Goal: Information Seeking & Learning: Learn about a topic

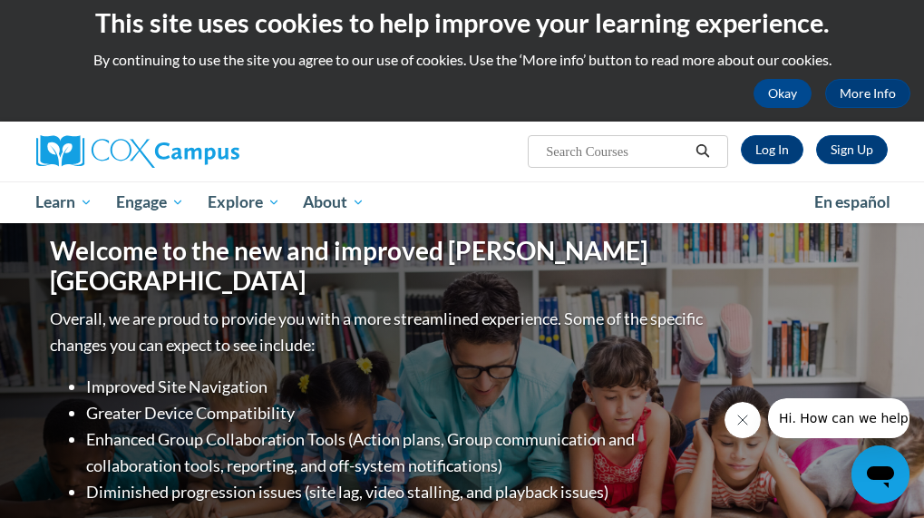
scroll to position [13, 0]
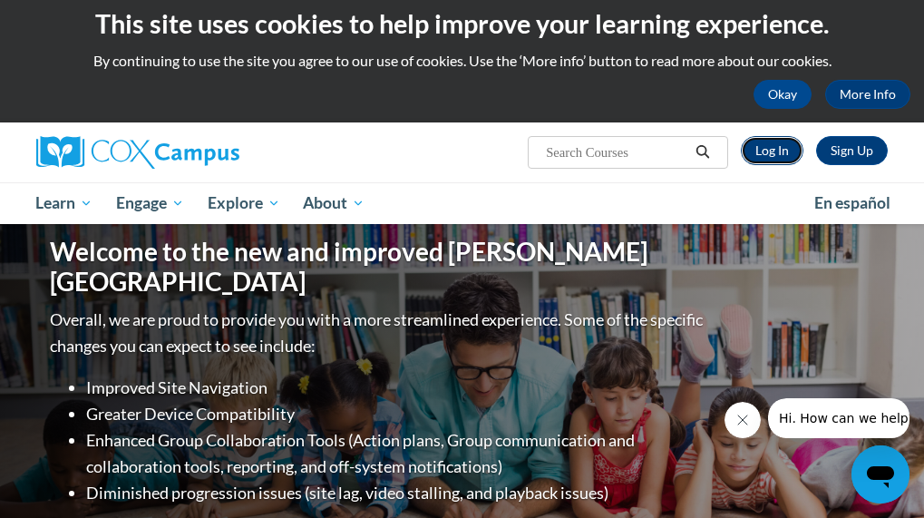
click at [772, 148] on link "Log In" at bounding box center [772, 150] width 63 height 29
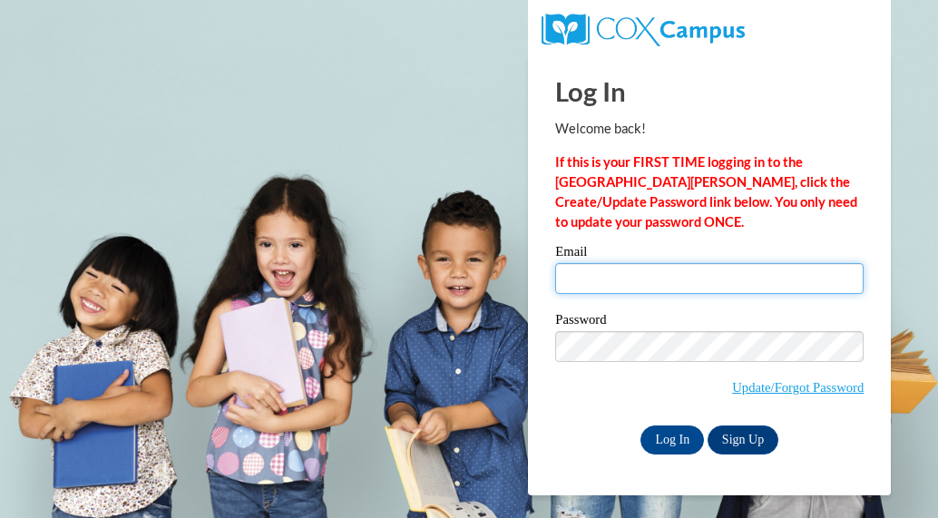
click at [631, 268] on input "Email" at bounding box center [709, 278] width 308 height 31
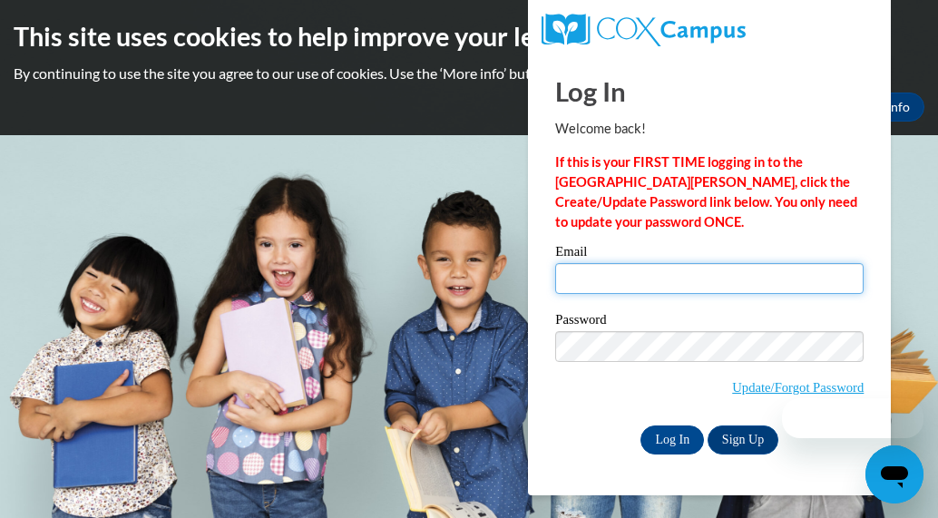
click at [618, 281] on input "Email" at bounding box center [709, 278] width 308 height 31
click at [619, 271] on input "Email" at bounding box center [709, 278] width 308 height 31
type input "rbryant@cherokeeclassicalacademy.org"
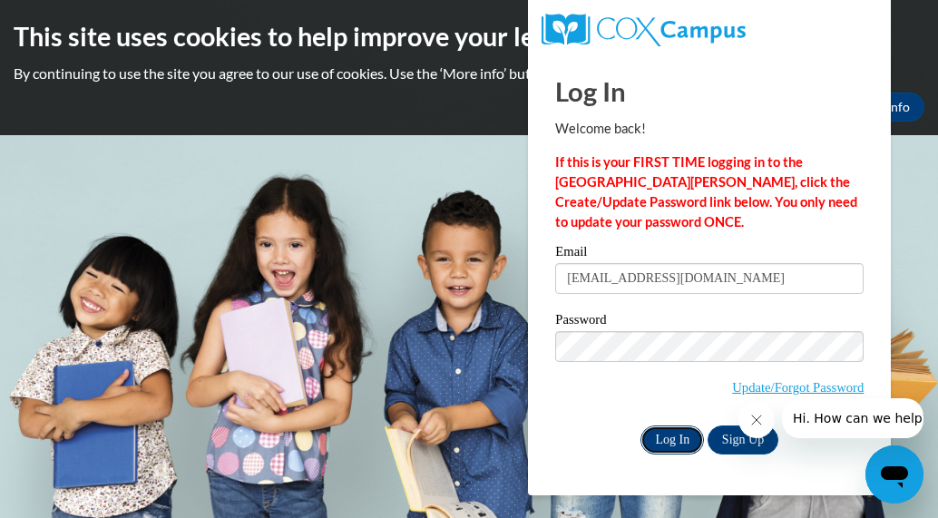
click at [676, 437] on input "Log In" at bounding box center [671, 439] width 63 height 29
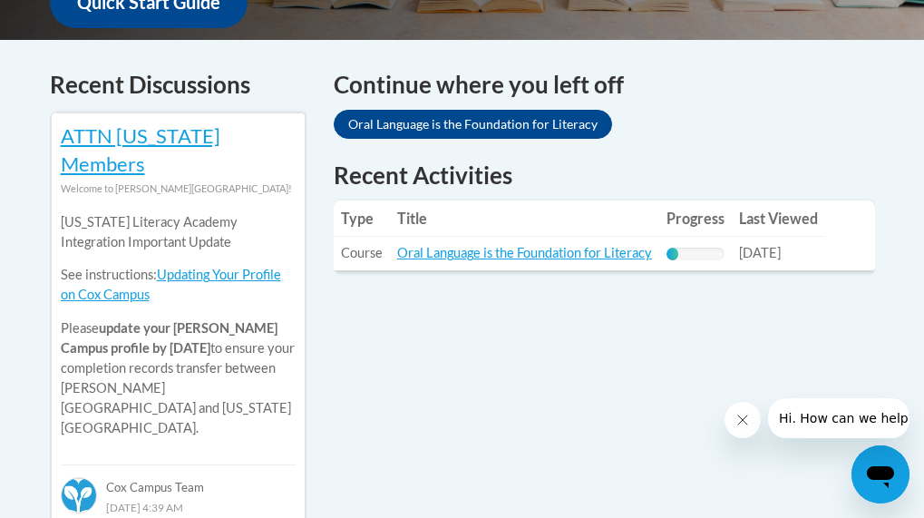
scroll to position [750, 0]
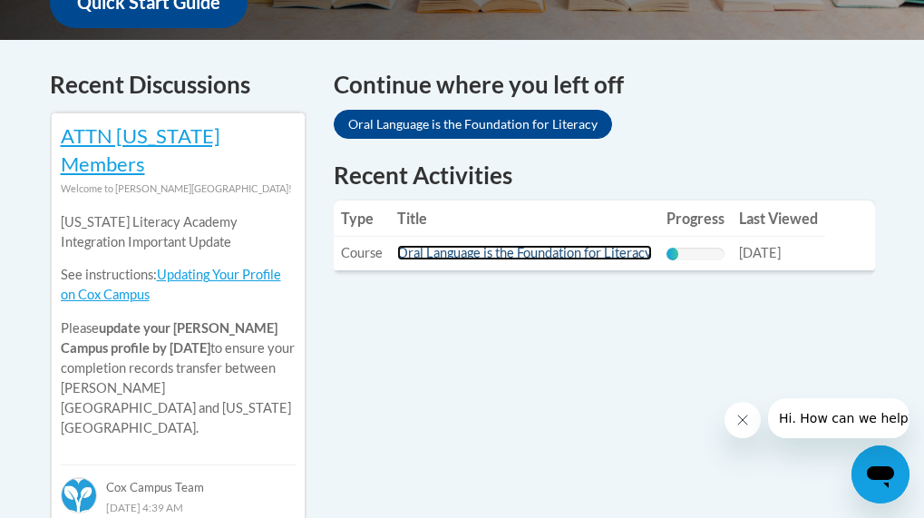
click at [539, 250] on link "Oral Language is the Foundation for Literacy" at bounding box center [524, 252] width 255 height 15
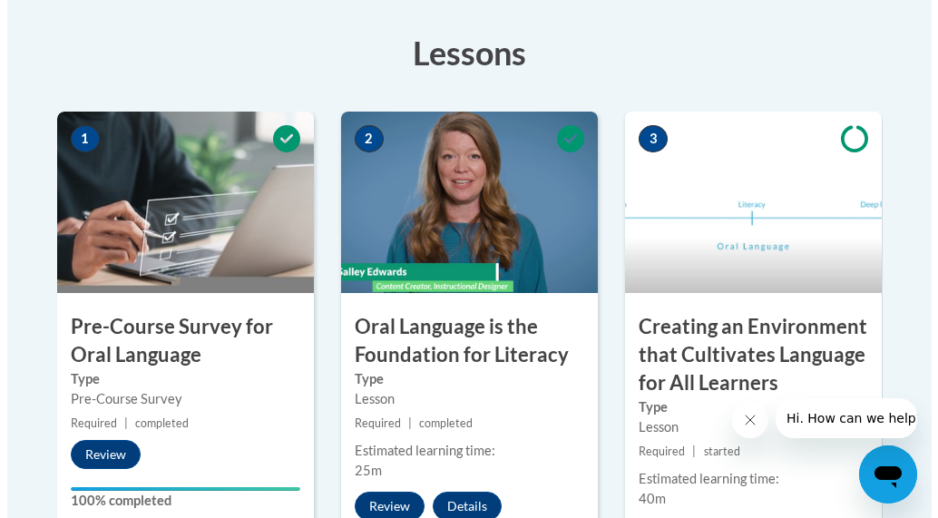
scroll to position [635, 0]
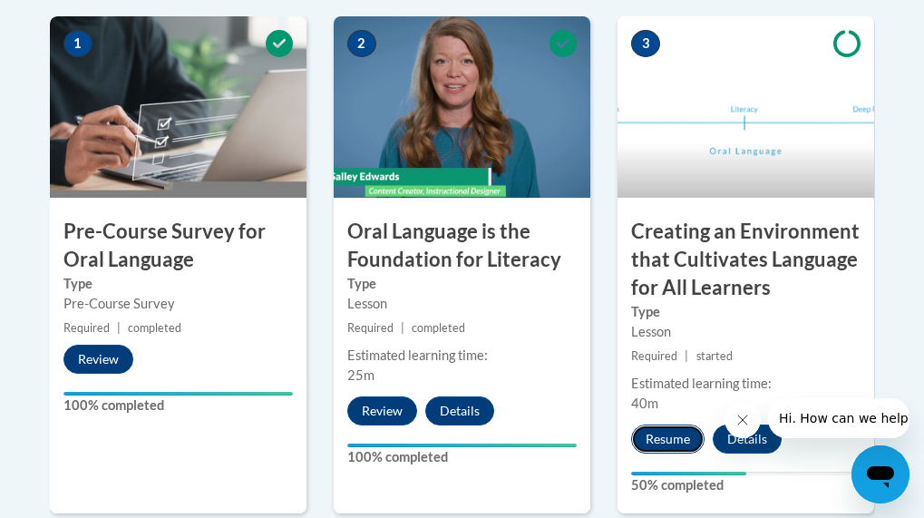
click at [666, 441] on button "Resume" at bounding box center [667, 438] width 73 height 29
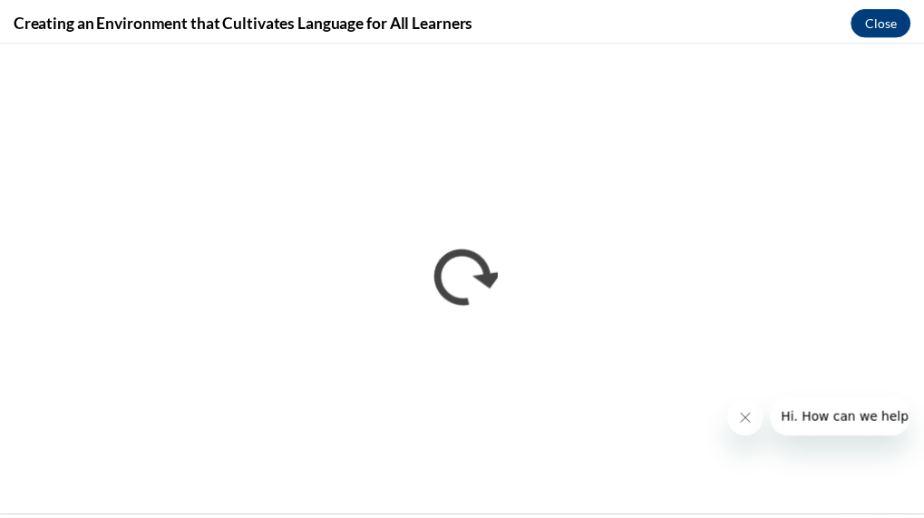
scroll to position [0, 0]
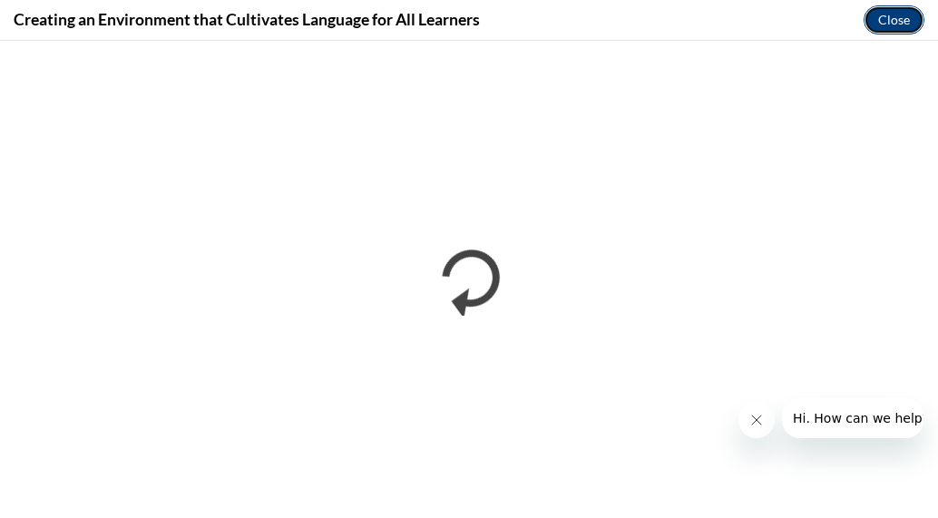
click at [889, 19] on button "Close" at bounding box center [893, 19] width 61 height 29
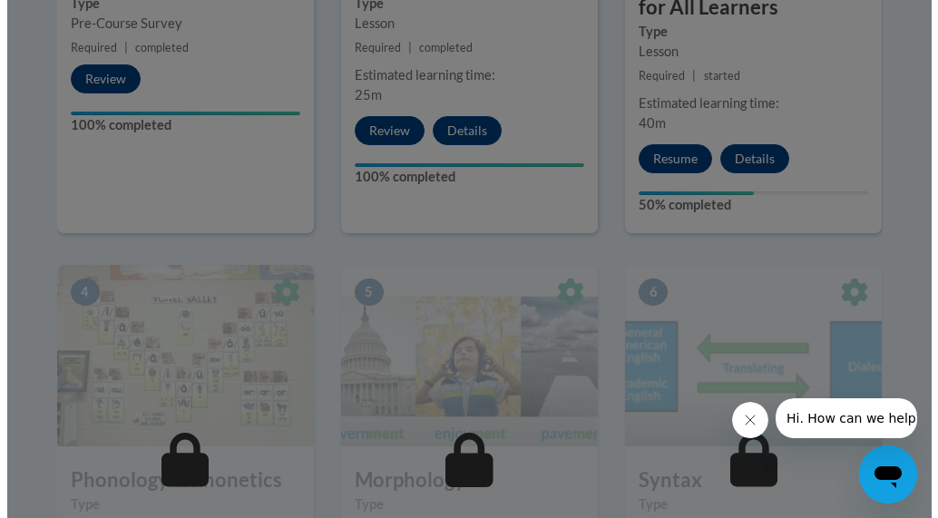
scroll to position [916, 0]
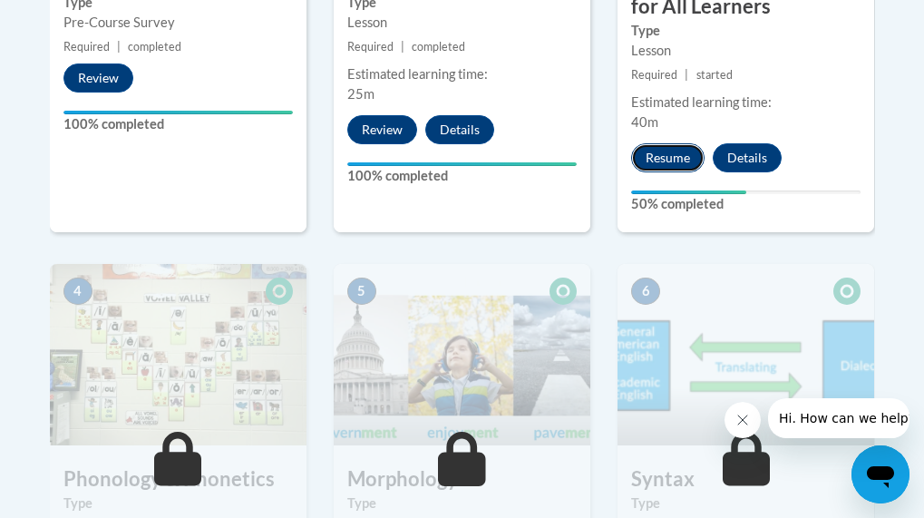
click at [667, 154] on button "Resume" at bounding box center [667, 157] width 73 height 29
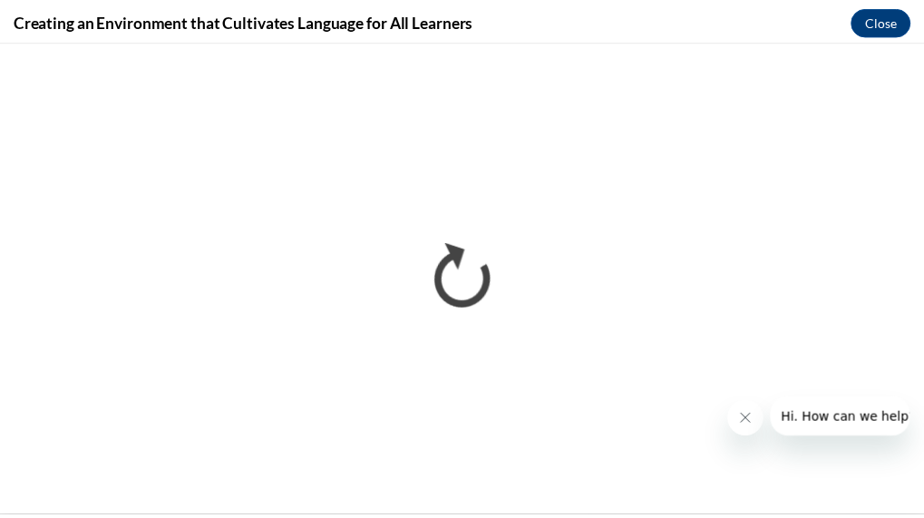
scroll to position [0, 0]
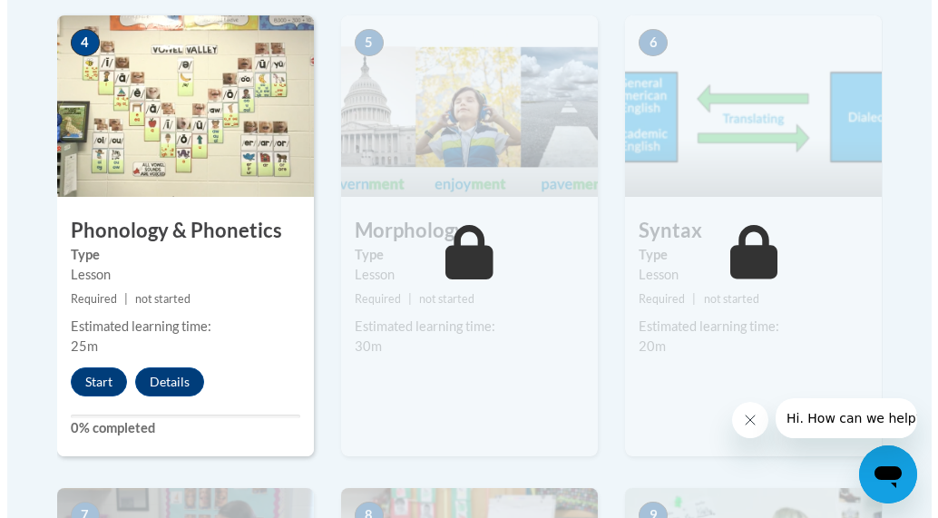
scroll to position [1165, 0]
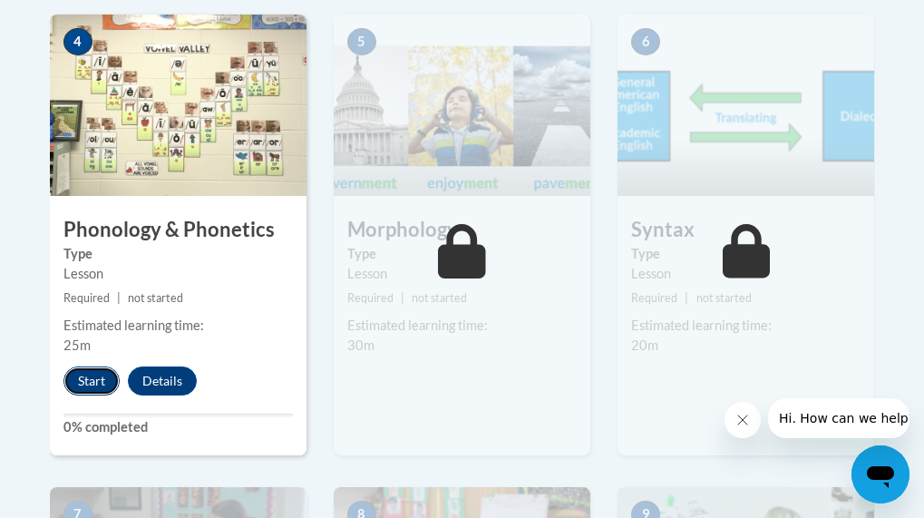
click at [92, 381] on button "Start" at bounding box center [91, 380] width 56 height 29
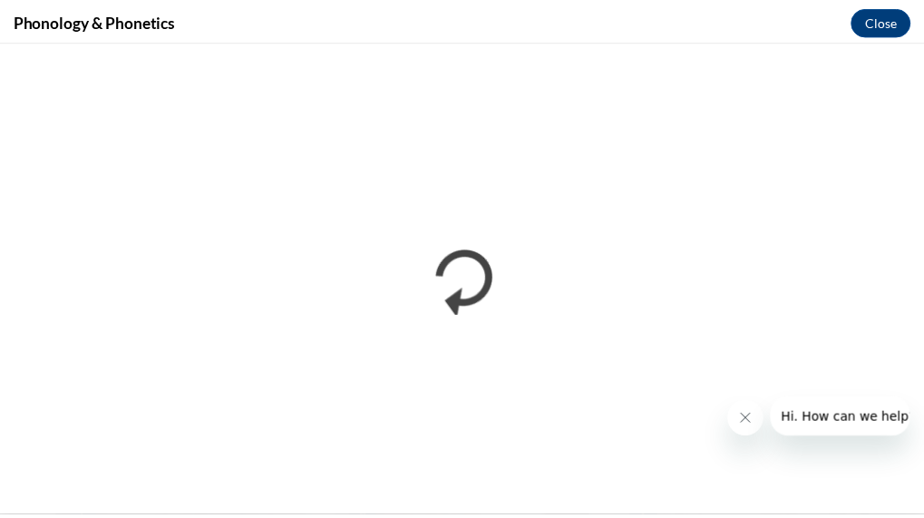
scroll to position [0, 0]
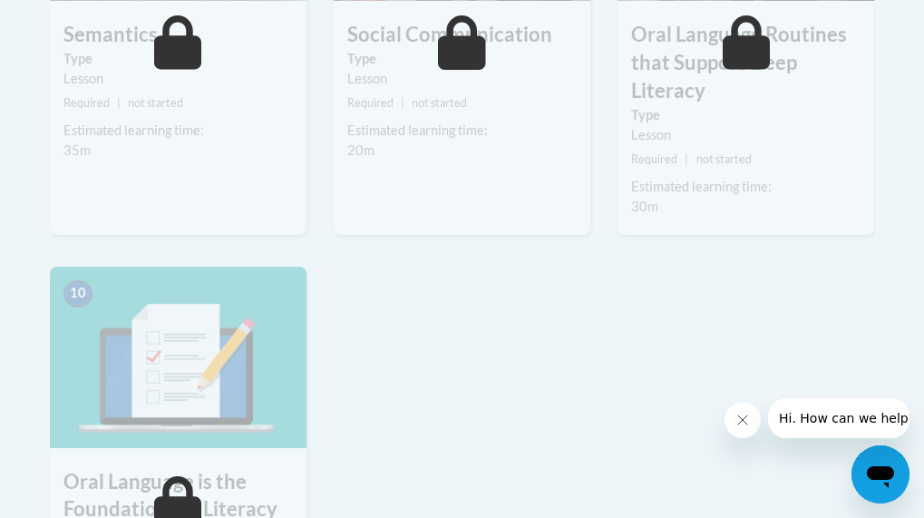
scroll to position [1836, 0]
